Goal: Obtain resource: Obtain resource

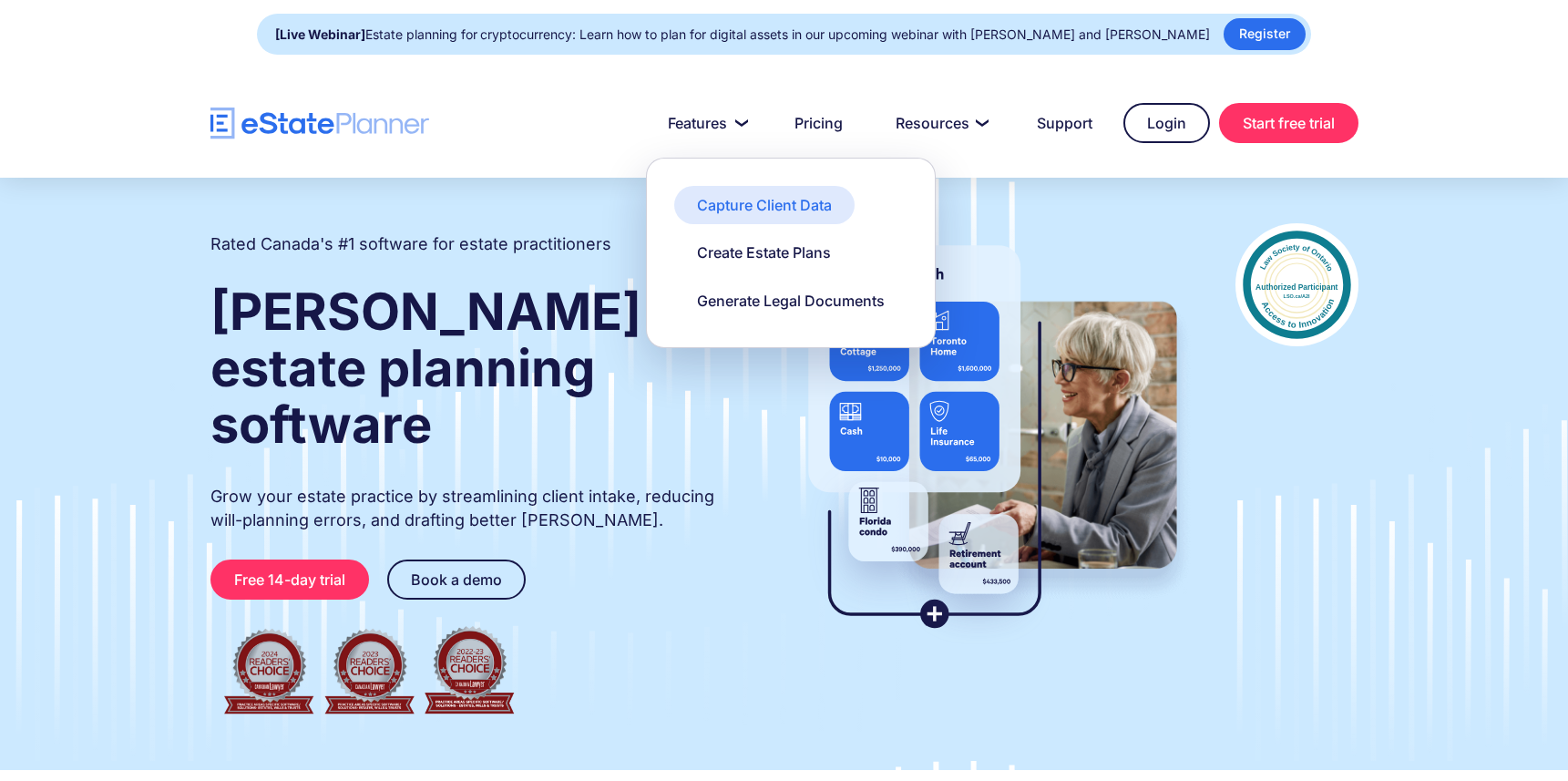
click at [744, 207] on div "Capture Client Data" at bounding box center [765, 205] width 135 height 20
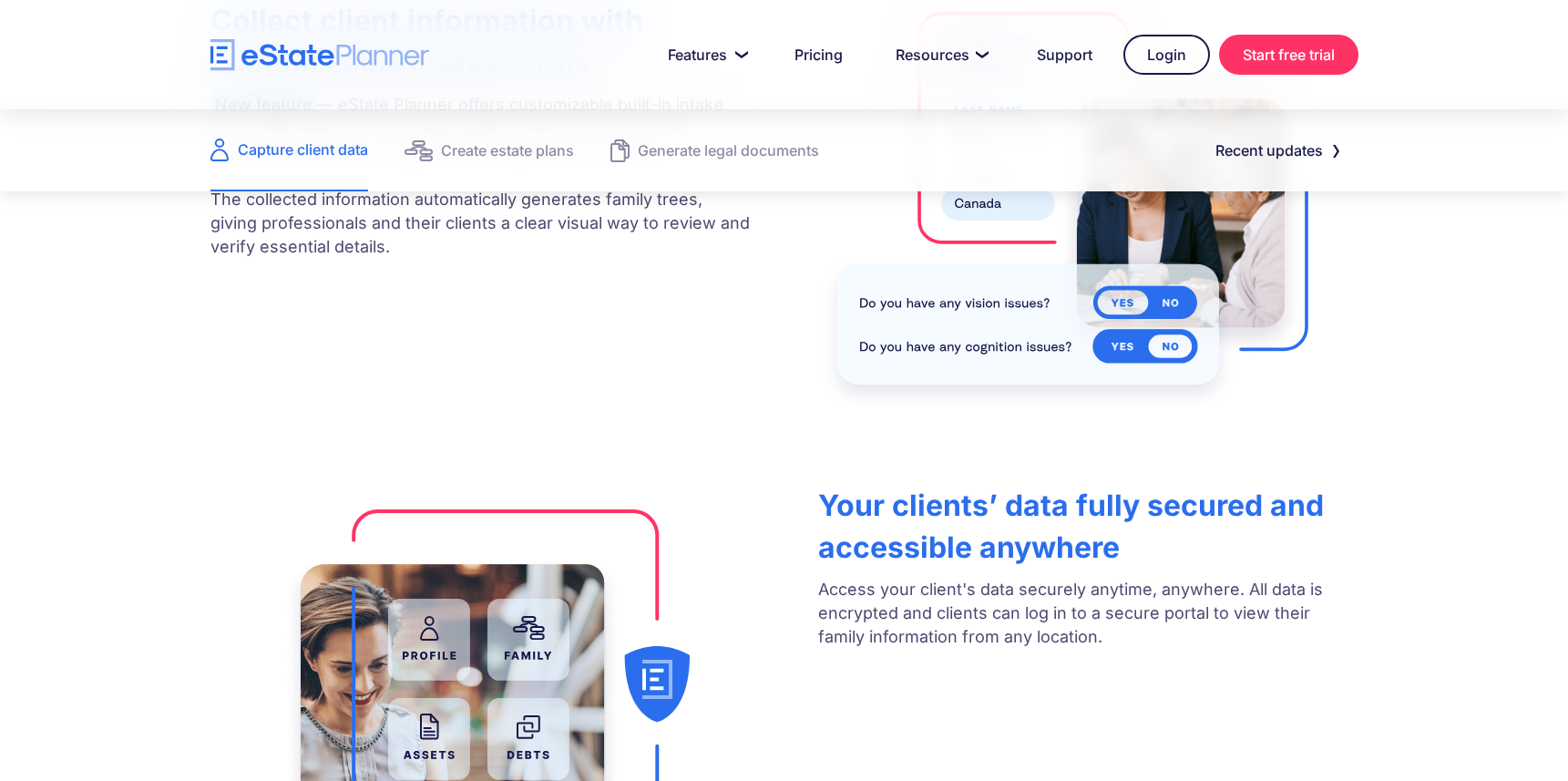
scroll to position [912, 0]
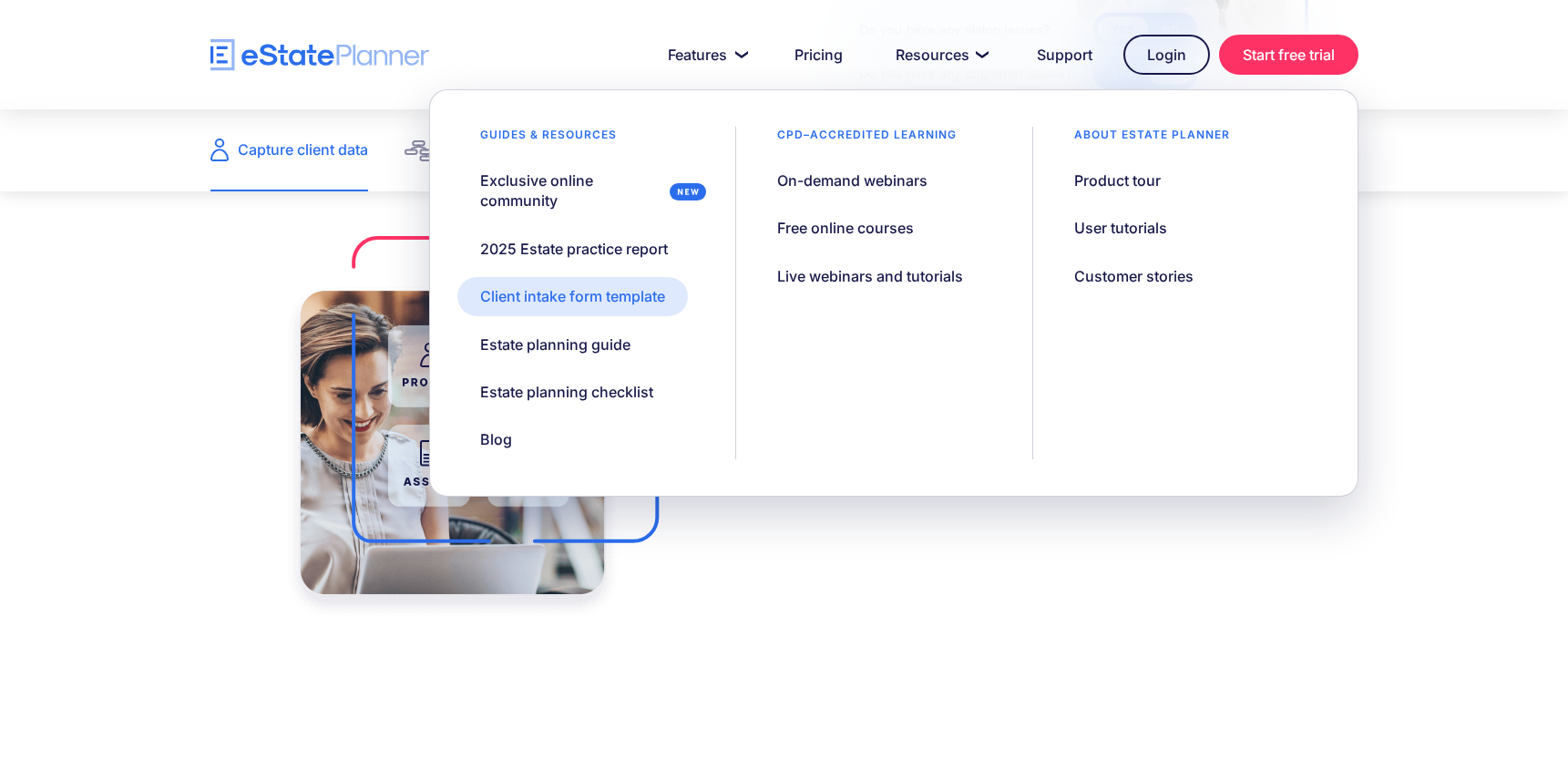
click at [585, 305] on div "Client intake form template" at bounding box center [572, 296] width 185 height 20
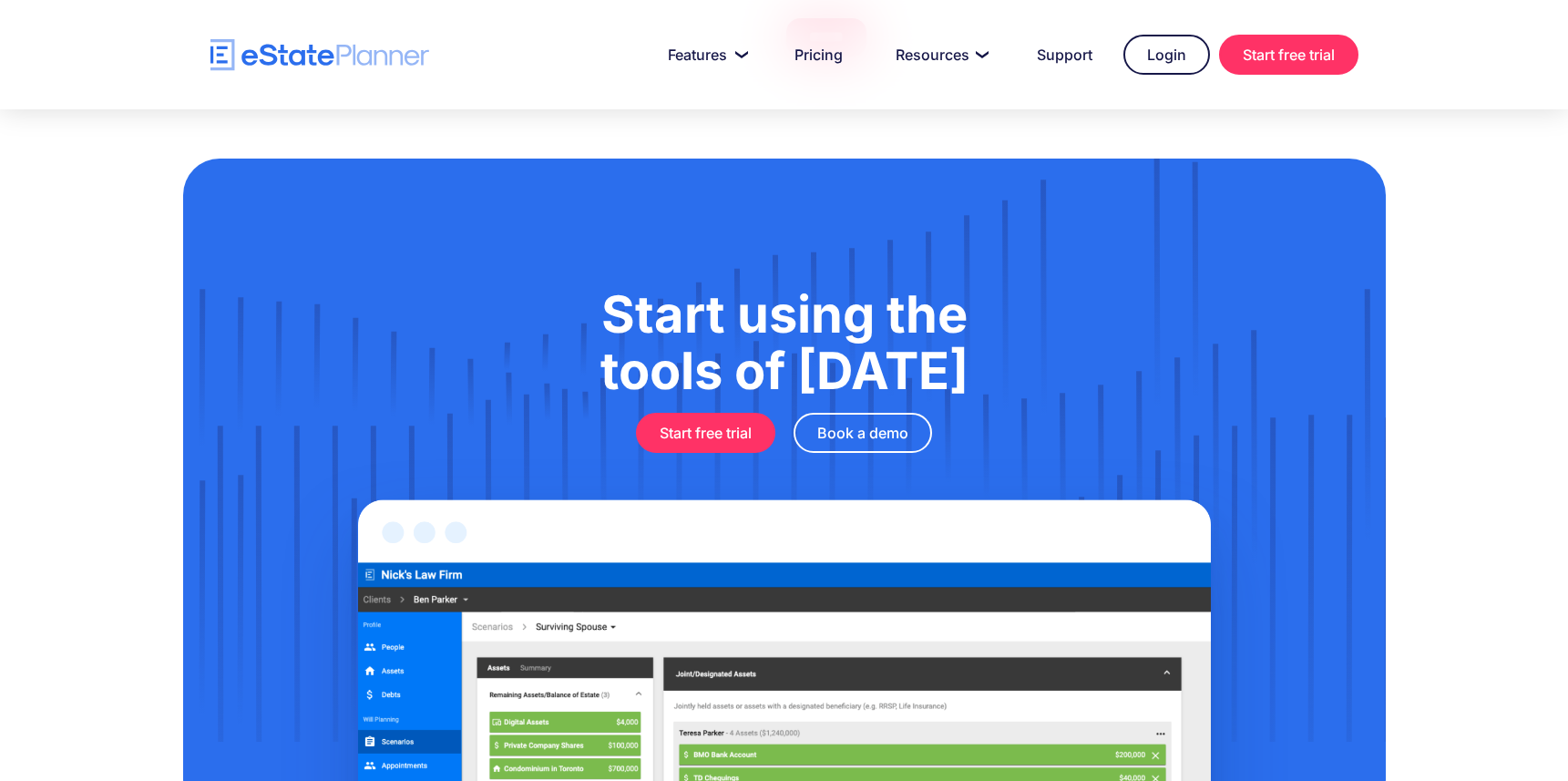
scroll to position [1003, 0]
